Goal: Check status: Check status

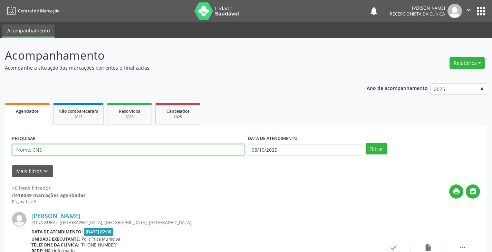
click at [26, 147] on input "text" at bounding box center [128, 150] width 232 height 12
click at [366, 143] on button "Filtrar" at bounding box center [377, 149] width 22 height 12
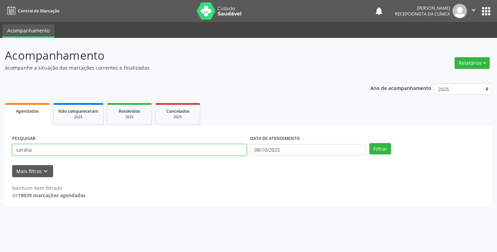
click at [55, 150] on input "saralia" at bounding box center [129, 150] width 235 height 12
type input "[PERSON_NAME]"
click at [370, 143] on button "Filtrar" at bounding box center [381, 149] width 22 height 12
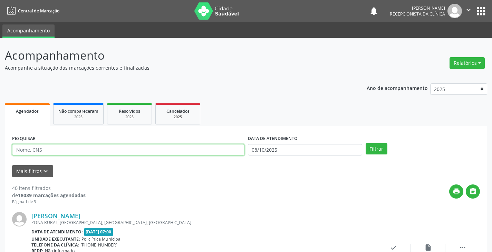
click at [28, 151] on input "text" at bounding box center [128, 150] width 232 height 12
type input "[PERSON_NAME]"
click at [366, 143] on button "Filtrar" at bounding box center [377, 149] width 22 height 12
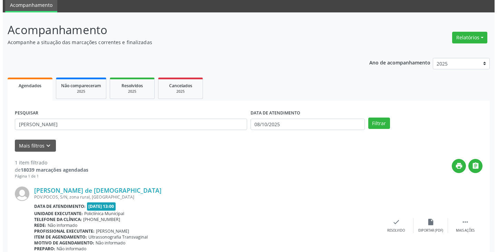
scroll to position [58, 0]
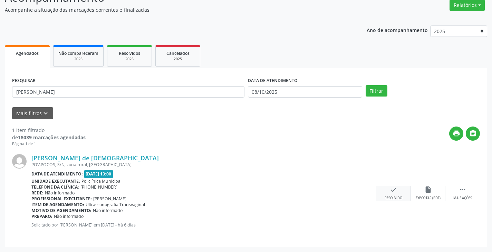
click at [395, 189] on icon "check" at bounding box center [394, 190] width 8 height 8
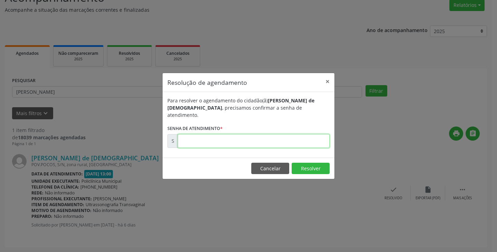
click at [186, 139] on input "text" at bounding box center [254, 141] width 152 height 14
type input "00180304"
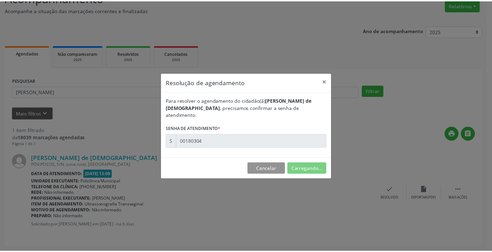
scroll to position [0, 0]
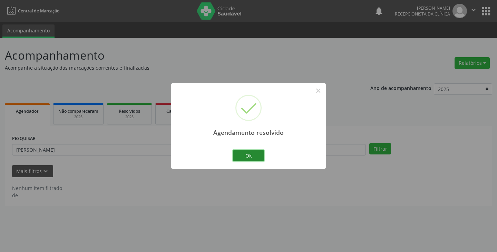
click at [246, 153] on button "Ok" at bounding box center [248, 156] width 31 height 12
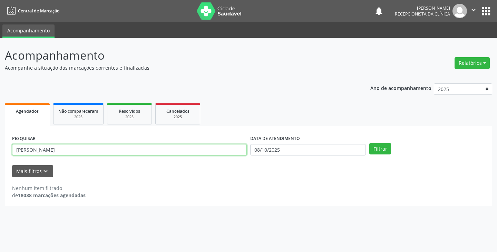
drag, startPoint x: 58, startPoint y: 150, endPoint x: 0, endPoint y: 152, distance: 58.4
click at [0, 152] on div "Acompanhamento Acompanhe a situação das marcações correntes e finalizadas Relat…" at bounding box center [248, 145] width 497 height 215
type input "soralia"
click at [370, 143] on button "Filtrar" at bounding box center [381, 149] width 22 height 12
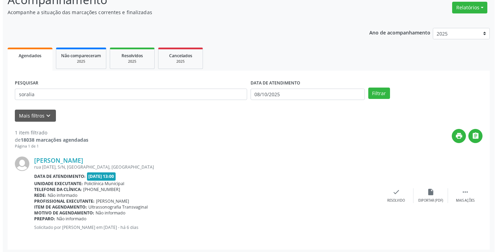
scroll to position [58, 0]
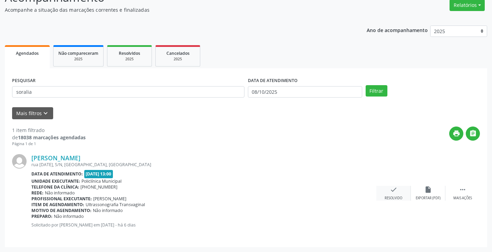
click at [393, 192] on icon "check" at bounding box center [394, 190] width 8 height 8
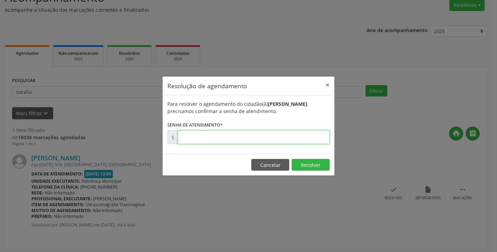
click at [181, 138] on input "text" at bounding box center [254, 138] width 152 height 14
type input "00180431"
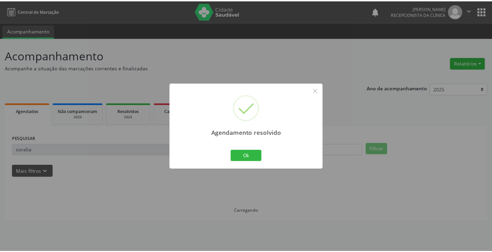
scroll to position [0, 0]
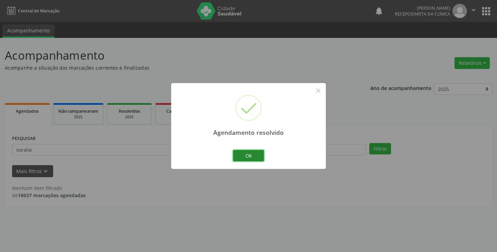
click at [250, 158] on button "Ok" at bounding box center [248, 156] width 31 height 12
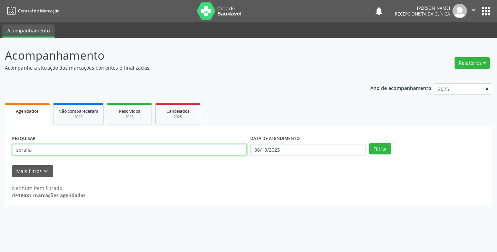
drag, startPoint x: 33, startPoint y: 151, endPoint x: 0, endPoint y: 145, distance: 33.3
click at [0, 148] on div "Acompanhamento Acompanhe a situação das marcações correntes e finalizadas Relat…" at bounding box center [248, 145] width 497 height 215
type input "edilene"
click at [370, 143] on button "Filtrar" at bounding box center [381, 149] width 22 height 12
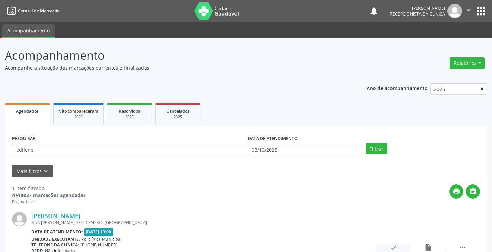
click at [394, 247] on icon "check" at bounding box center [394, 248] width 8 height 8
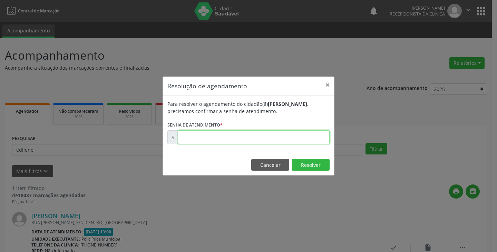
click at [206, 134] on input "text" at bounding box center [254, 138] width 152 height 14
type input "00180321"
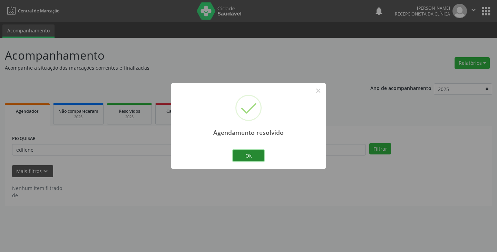
click at [260, 158] on button "Ok" at bounding box center [248, 156] width 31 height 12
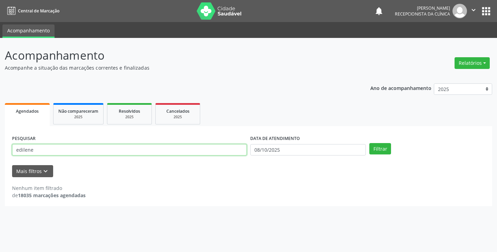
drag, startPoint x: 35, startPoint y: 152, endPoint x: 0, endPoint y: 145, distance: 35.9
click at [0, 145] on div "Acompanhamento Acompanhe a situação das marcações correntes e finalizadas Relat…" at bounding box center [248, 145] width 497 height 215
type input "silene"
click at [370, 143] on button "Filtrar" at bounding box center [381, 149] width 22 height 12
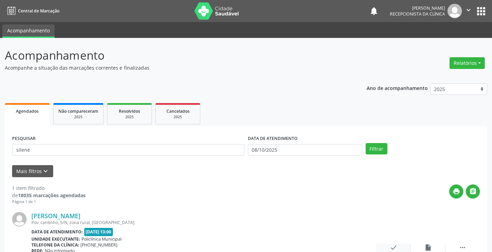
click at [393, 250] on icon "check" at bounding box center [394, 248] width 8 height 8
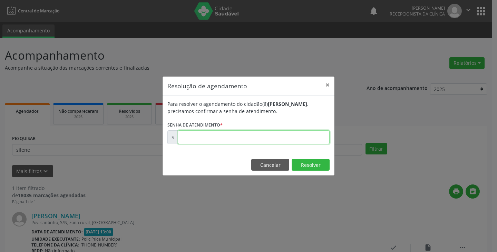
click at [200, 140] on input "text" at bounding box center [254, 138] width 152 height 14
type input "00180326"
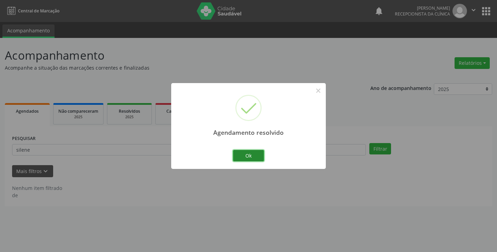
click at [246, 156] on button "Ok" at bounding box center [248, 156] width 31 height 12
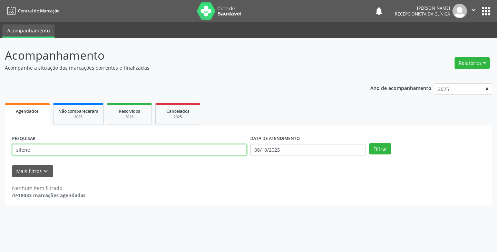
drag, startPoint x: 29, startPoint y: 150, endPoint x: 0, endPoint y: 160, distance: 30.7
click at [0, 160] on div "Acompanhamento Acompanhe a situação das marcações correntes e finalizadas Relat…" at bounding box center [248, 145] width 497 height 215
type input "miriele"
click at [370, 143] on button "Filtrar" at bounding box center [381, 149] width 22 height 12
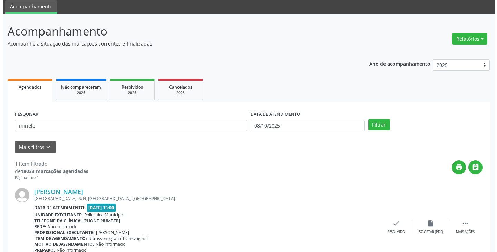
scroll to position [35, 0]
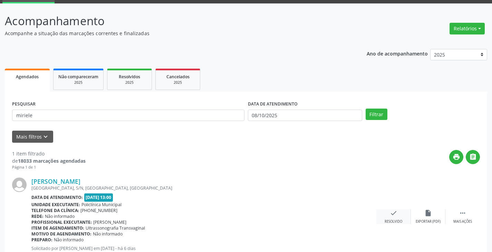
click at [393, 216] on icon "check" at bounding box center [394, 214] width 8 height 8
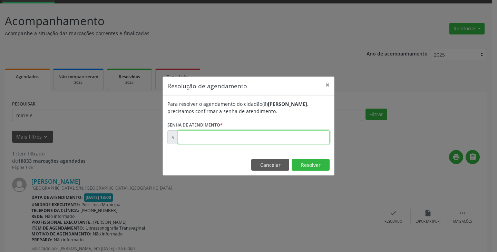
click at [205, 136] on input "text" at bounding box center [254, 138] width 152 height 14
type input "00180316"
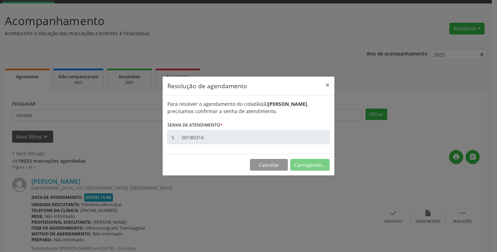
scroll to position [0, 0]
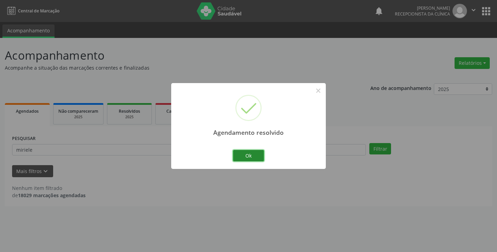
click at [243, 158] on button "Ok" at bounding box center [248, 156] width 31 height 12
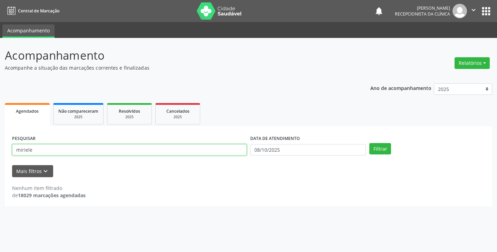
drag, startPoint x: 32, startPoint y: 150, endPoint x: 0, endPoint y: 156, distance: 33.1
click at [0, 157] on div "Acompanhamento Acompanhe a situação das marcações correntes e finalizadas Relat…" at bounding box center [248, 145] width 497 height 215
type input "eliana"
click at [370, 143] on button "Filtrar" at bounding box center [381, 149] width 22 height 12
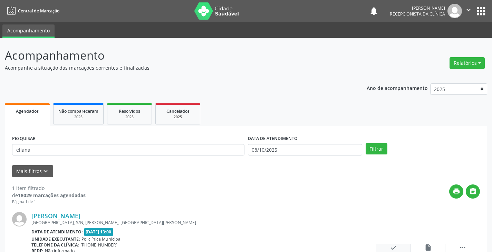
click at [392, 249] on icon "check" at bounding box center [394, 248] width 8 height 8
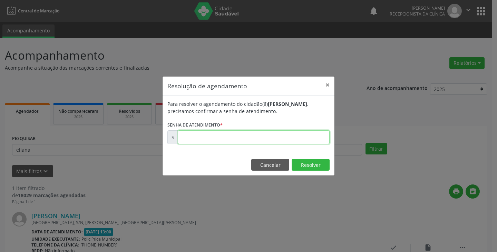
click at [193, 133] on input "text" at bounding box center [254, 138] width 152 height 14
type input "00180328"
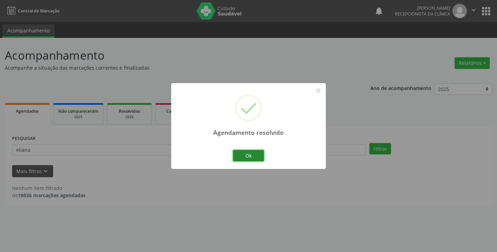
click at [253, 156] on button "Ok" at bounding box center [248, 156] width 31 height 12
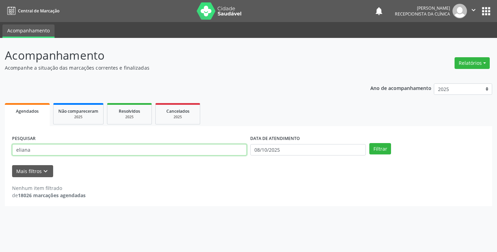
drag, startPoint x: 33, startPoint y: 153, endPoint x: 0, endPoint y: 156, distance: 33.4
click at [0, 156] on div "Acompanhamento Acompanhe a situação das marcações correntes e finalizadas Relat…" at bounding box center [248, 145] width 497 height 215
type input "elena"
click at [370, 143] on button "Filtrar" at bounding box center [381, 149] width 22 height 12
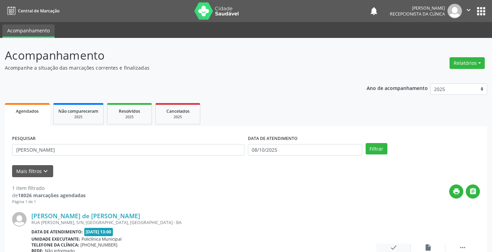
click at [388, 248] on div "check Resolvido" at bounding box center [394, 251] width 35 height 15
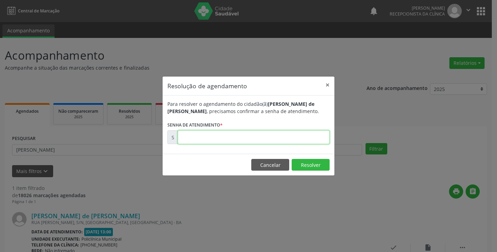
click at [202, 136] on input "text" at bounding box center [254, 138] width 152 height 14
type input "00180503"
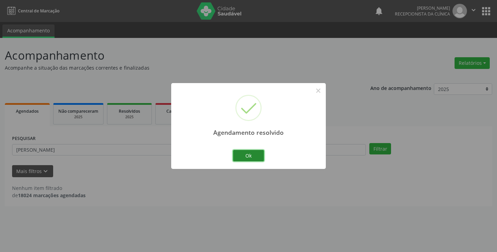
click at [255, 156] on button "Ok" at bounding box center [248, 156] width 31 height 12
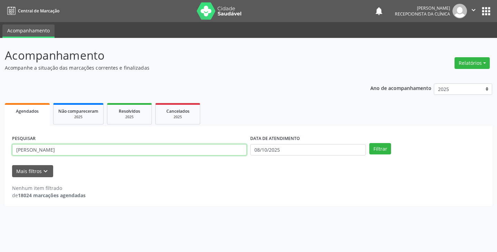
drag, startPoint x: 31, startPoint y: 150, endPoint x: 0, endPoint y: 156, distance: 32.0
click at [0, 156] on div "Acompanhamento Acompanhe a situação das marcações correntes e finalizadas Relat…" at bounding box center [248, 145] width 497 height 215
type input "rosalia"
click at [370, 143] on button "Filtrar" at bounding box center [381, 149] width 22 height 12
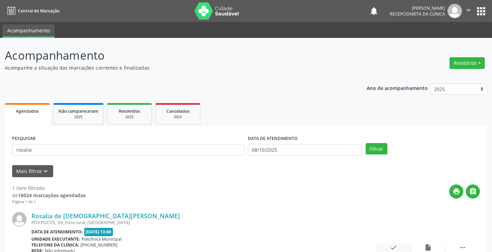
click at [392, 249] on icon "check" at bounding box center [394, 248] width 8 height 8
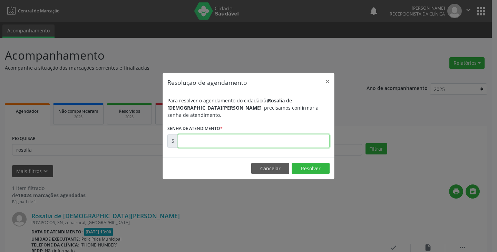
click at [200, 142] on input "text" at bounding box center [254, 141] width 152 height 14
type input "00180307"
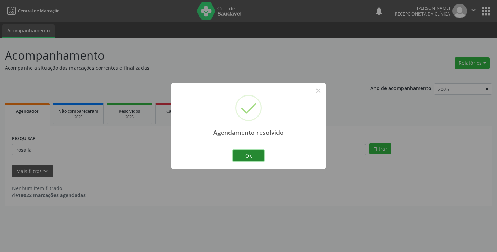
click at [252, 156] on button "Ok" at bounding box center [248, 156] width 31 height 12
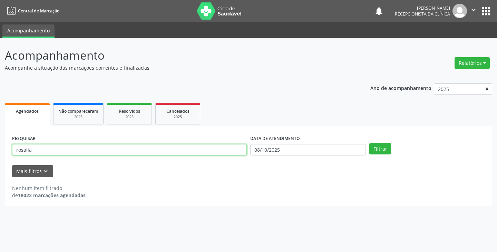
drag, startPoint x: 20, startPoint y: 150, endPoint x: 0, endPoint y: 153, distance: 20.7
click at [0, 153] on div "Acompanhamento Acompanhe a situação das marcações correntes e finalizadas Relat…" at bounding box center [248, 145] width 497 height 215
type input "analice"
click at [370, 143] on button "Filtrar" at bounding box center [381, 149] width 22 height 12
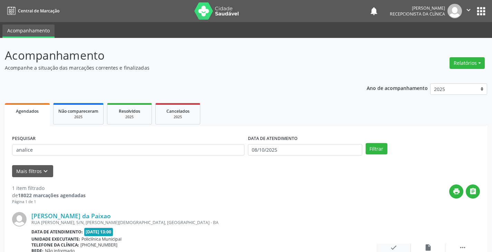
click at [398, 248] on div "check Resolvido" at bounding box center [394, 251] width 35 height 15
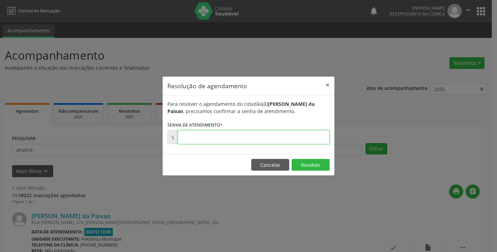
click at [185, 140] on input "text" at bounding box center [254, 138] width 152 height 14
type input "00180428"
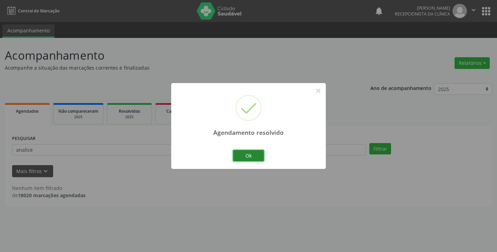
click at [252, 155] on button "Ok" at bounding box center [248, 156] width 31 height 12
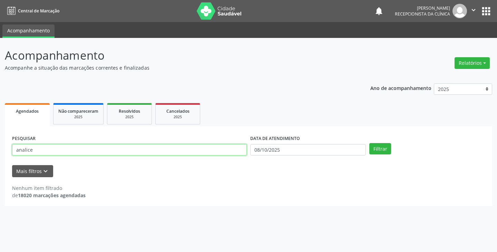
drag, startPoint x: 32, startPoint y: 150, endPoint x: 0, endPoint y: 162, distance: 34.3
click at [0, 162] on div "Acompanhamento Acompanhe a situação das marcações correntes e finalizadas Relat…" at bounding box center [248, 145] width 497 height 215
type input "lucilene"
click at [370, 143] on button "Filtrar" at bounding box center [381, 149] width 22 height 12
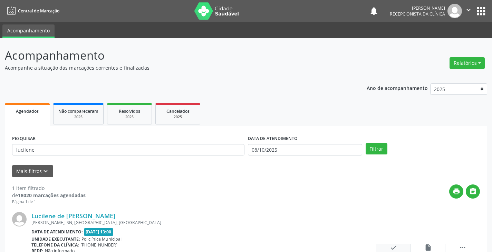
click at [391, 248] on icon "check" at bounding box center [394, 248] width 8 height 8
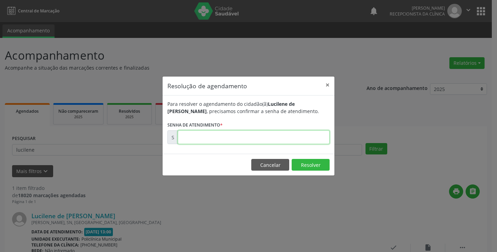
click at [207, 141] on input "text" at bounding box center [254, 138] width 152 height 14
type input "00180430"
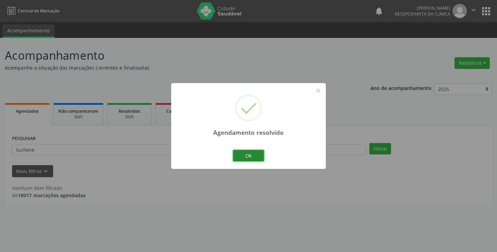
click at [247, 158] on button "Ok" at bounding box center [248, 156] width 31 height 12
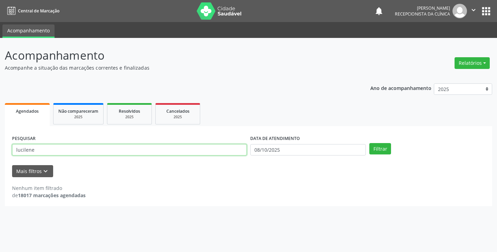
drag, startPoint x: 39, startPoint y: 153, endPoint x: 19, endPoint y: 144, distance: 21.8
click at [0, 151] on div "Acompanhamento Acompanhe a situação das marcações correntes e finalizadas Relat…" at bounding box center [248, 145] width 497 height 215
type input "kailane"
click at [370, 143] on button "Filtrar" at bounding box center [381, 149] width 22 height 12
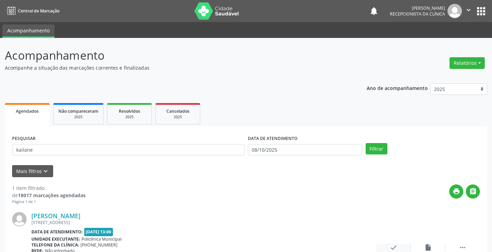
click at [390, 249] on icon "check" at bounding box center [394, 248] width 8 height 8
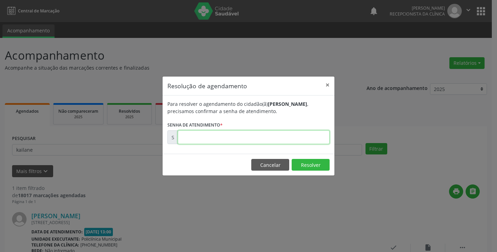
click at [184, 142] on input "text" at bounding box center [254, 138] width 152 height 14
type input "00180303"
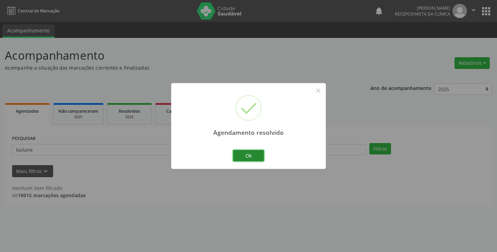
click at [245, 155] on button "Ok" at bounding box center [248, 156] width 31 height 12
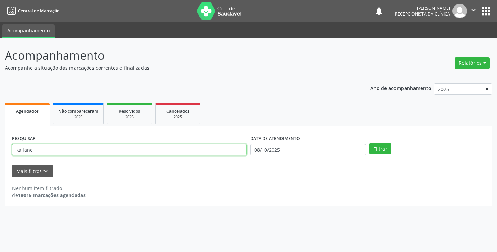
drag, startPoint x: 34, startPoint y: 151, endPoint x: 3, endPoint y: 156, distance: 31.5
click at [0, 155] on div "Acompanhamento Acompanhe a situação das marcações correntes e finalizadas Relat…" at bounding box center [248, 145] width 497 height 215
type input "josineide"
click at [370, 143] on button "Filtrar" at bounding box center [381, 149] width 22 height 12
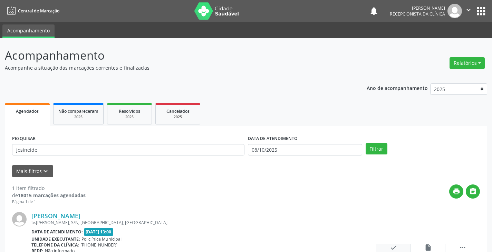
click at [393, 248] on icon "check" at bounding box center [394, 248] width 8 height 8
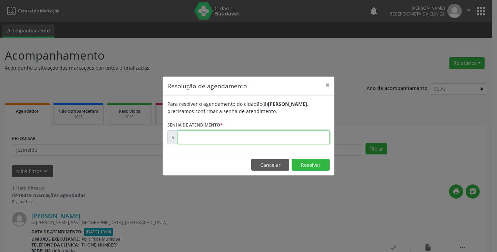
click at [188, 137] on input "text" at bounding box center [254, 138] width 152 height 14
type input "00180315"
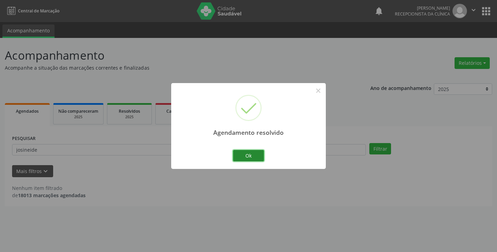
click at [255, 156] on button "Ok" at bounding box center [248, 156] width 31 height 12
